Goal: Task Accomplishment & Management: Use online tool/utility

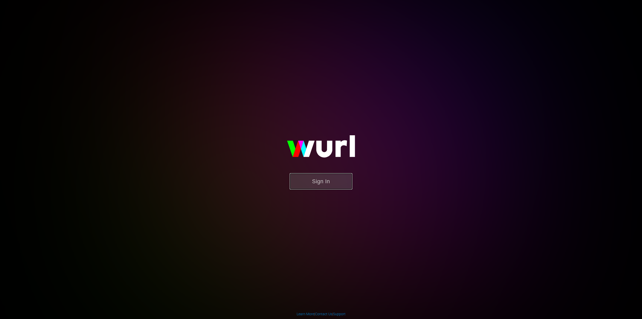
click at [319, 186] on button "Sign In" at bounding box center [321, 181] width 63 height 16
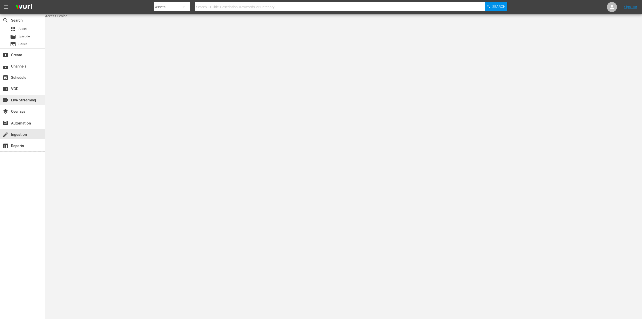
click at [24, 101] on div "switch_video Live Streaming" at bounding box center [14, 99] width 28 height 5
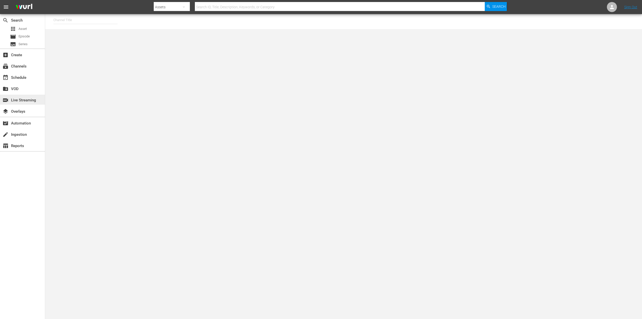
click at [22, 99] on div "switch_video Live Streaming" at bounding box center [14, 99] width 28 height 5
click at [22, 68] on div "subscriptions Channels" at bounding box center [14, 65] width 28 height 5
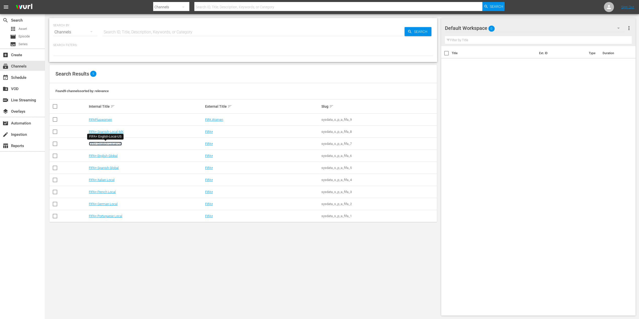
click at [110, 144] on link "FIFA+ English-Local-US" at bounding box center [105, 144] width 33 height 4
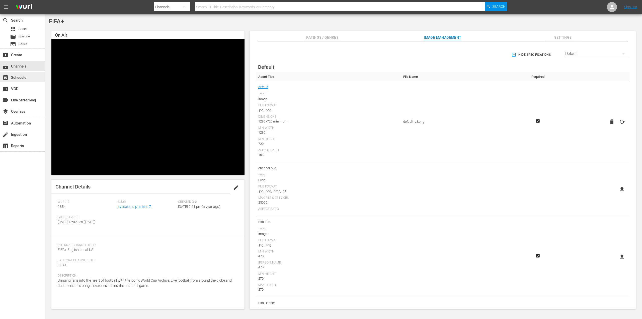
click at [25, 77] on div "event_available Schedule" at bounding box center [14, 77] width 28 height 5
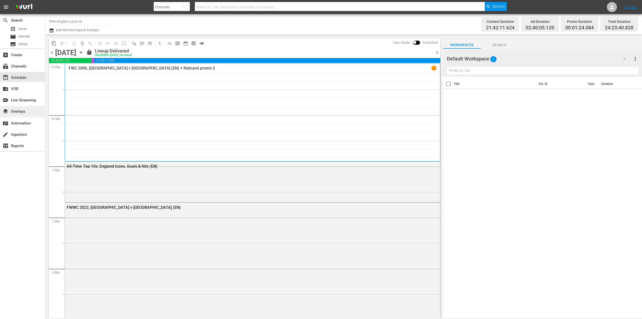
click at [23, 111] on div "layers Overlays" at bounding box center [14, 110] width 28 height 5
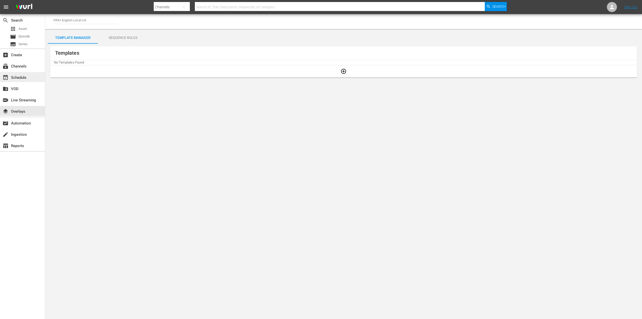
click at [20, 78] on div "event_available Schedule" at bounding box center [14, 77] width 28 height 5
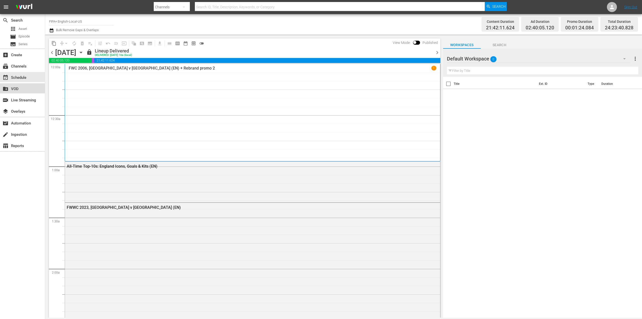
click at [17, 90] on div "create_new_folder VOD" at bounding box center [14, 88] width 28 height 5
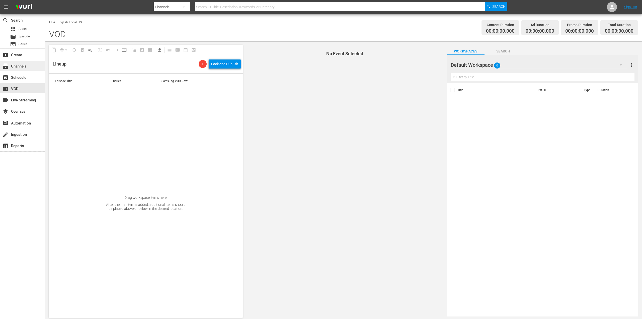
click at [21, 65] on div "subscriptions Channels" at bounding box center [14, 65] width 28 height 5
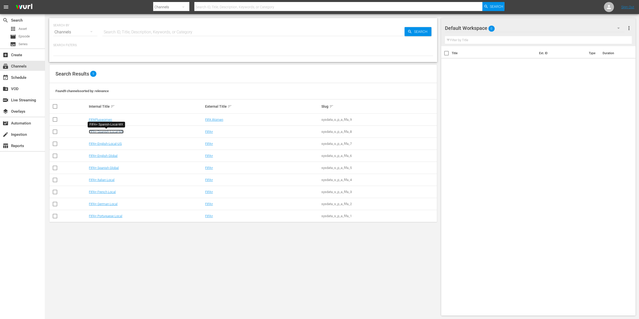
click at [117, 131] on link "FIFA+ Spanish-Local-MX" at bounding box center [106, 132] width 35 height 4
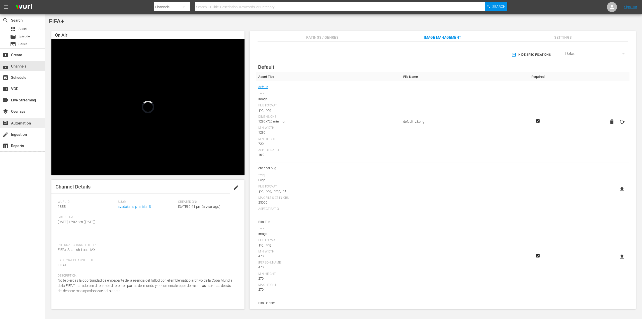
click at [26, 123] on div "movie_filter Automation" at bounding box center [14, 122] width 28 height 5
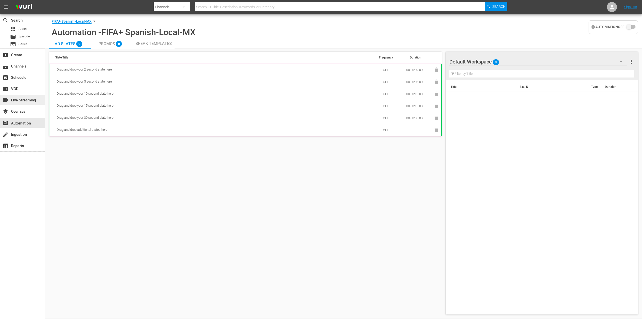
click at [25, 102] on div "switch_video Live Streaming" at bounding box center [14, 99] width 28 height 5
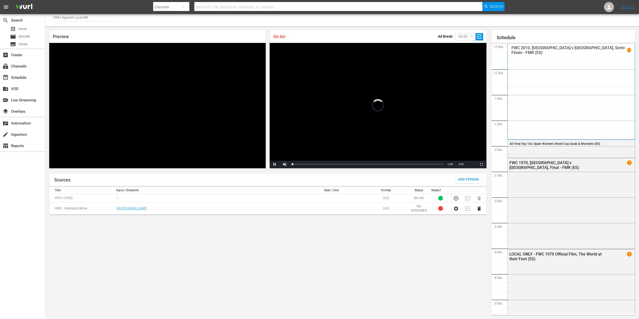
scroll to position [253, 0]
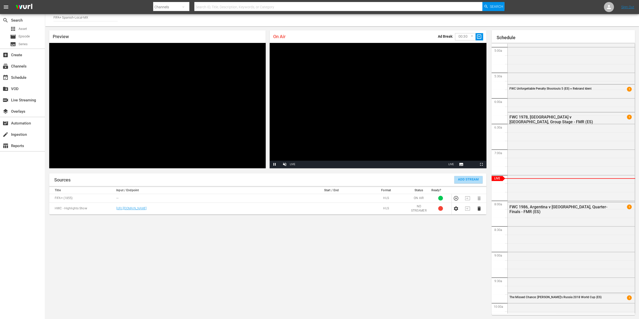
click at [465, 179] on span "Add Stream" at bounding box center [468, 180] width 21 height 6
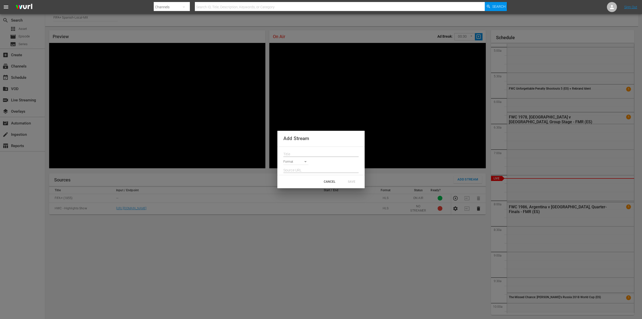
click at [292, 153] on input "text" at bounding box center [321, 155] width 75 height 8
click at [293, 162] on body "menu Search By Channels Search ID, Title, Description, Keywords, or Category Se…" at bounding box center [321, 156] width 642 height 319
click at [294, 166] on li "HLS" at bounding box center [299, 165] width 30 height 8
type input "HLS"
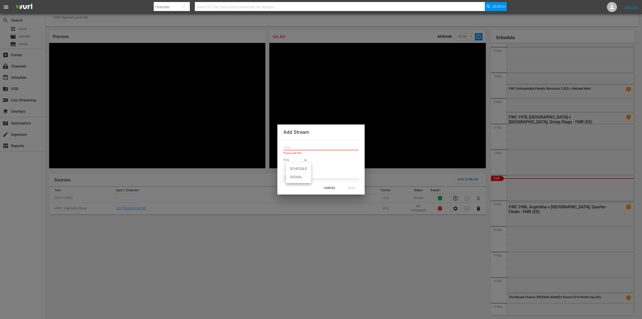
drag, startPoint x: 295, startPoint y: 166, endPoint x: 295, endPoint y: 169, distance: 3.3
click at [295, 166] on body "menu Search By Channels Search ID, Title, Description, Keywords, or Category Se…" at bounding box center [321, 156] width 642 height 319
click at [302, 218] on div at bounding box center [321, 159] width 642 height 319
click at [327, 189] on div "CANCEL" at bounding box center [330, 187] width 22 height 9
